Goal: Information Seeking & Learning: Learn about a topic

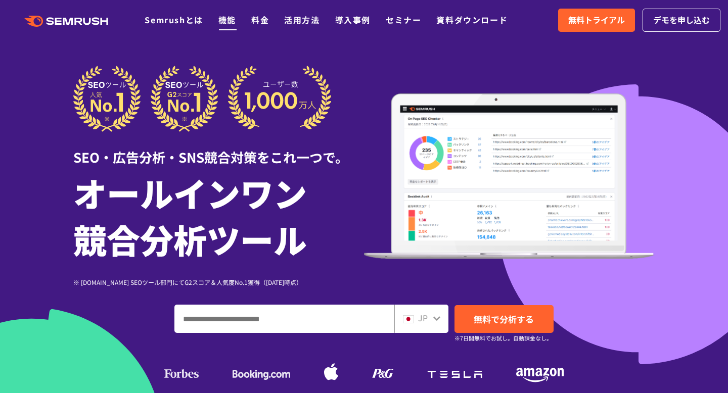
click at [224, 22] on link "機能" at bounding box center [227, 20] width 18 height 12
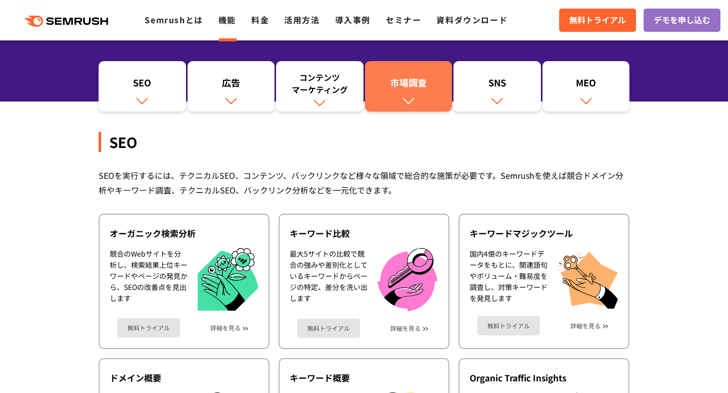
click at [432, 100] on link "市場調査" at bounding box center [408, 86] width 87 height 51
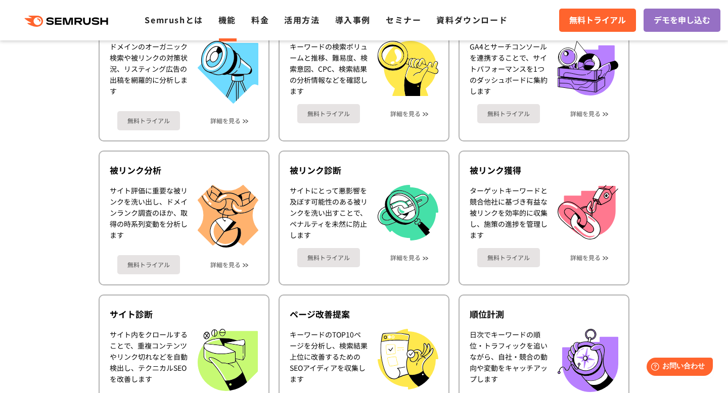
scroll to position [704, 0]
